Goal: Find specific page/section: Find specific page/section

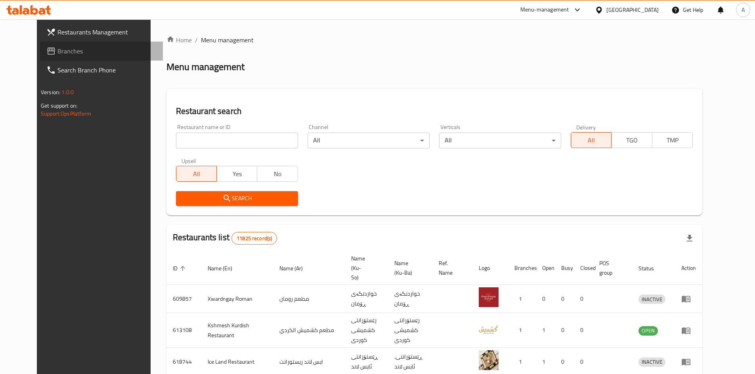
click at [57, 50] on span "Branches" at bounding box center [106, 51] width 99 height 10
click at [57, 46] on span "Branches" at bounding box center [106, 51] width 99 height 10
click at [57, 47] on span "Branches" at bounding box center [106, 51] width 99 height 10
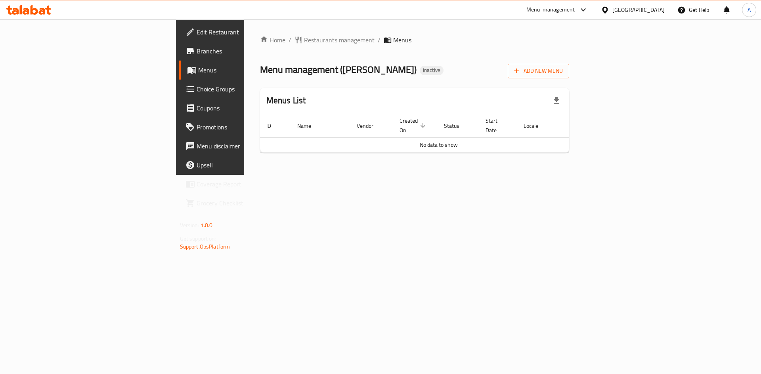
click at [198, 71] on span "Menus" at bounding box center [247, 70] width 99 height 10
